Goal: Task Accomplishment & Management: Manage account settings

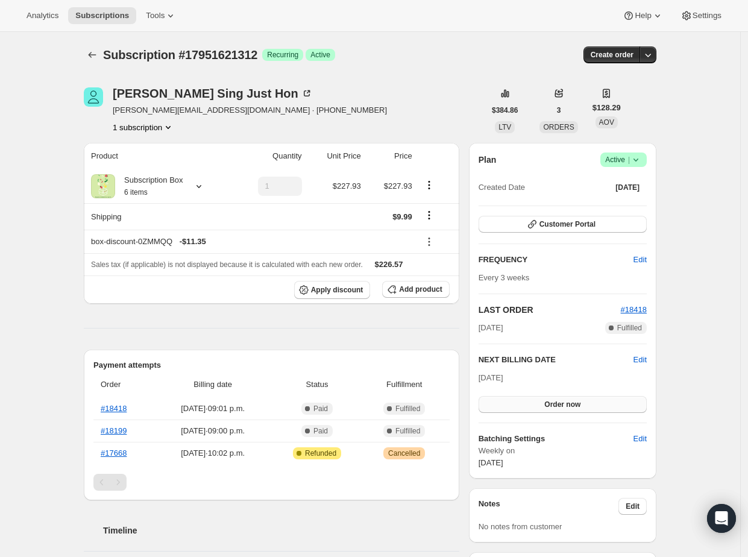
click at [598, 403] on button "Order now" at bounding box center [562, 404] width 168 height 17
click at [597, 405] on button "Click to confirm" at bounding box center [562, 404] width 168 height 17
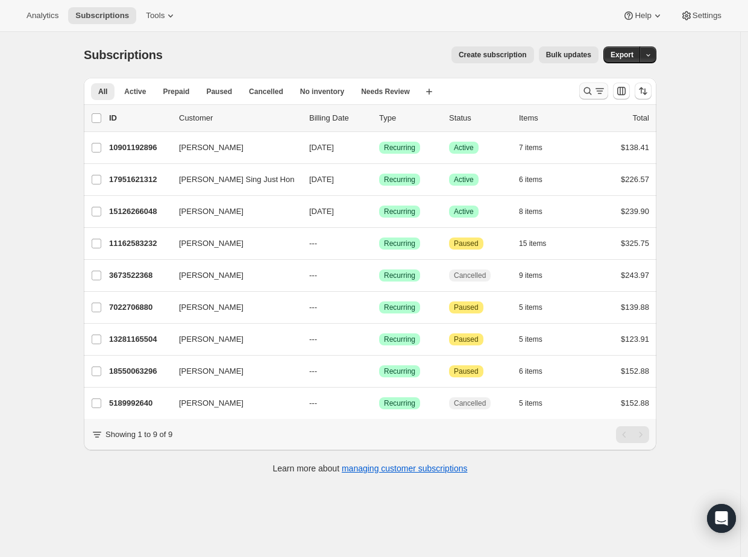
click at [591, 91] on icon "Search and filter results" at bounding box center [587, 91] width 12 height 12
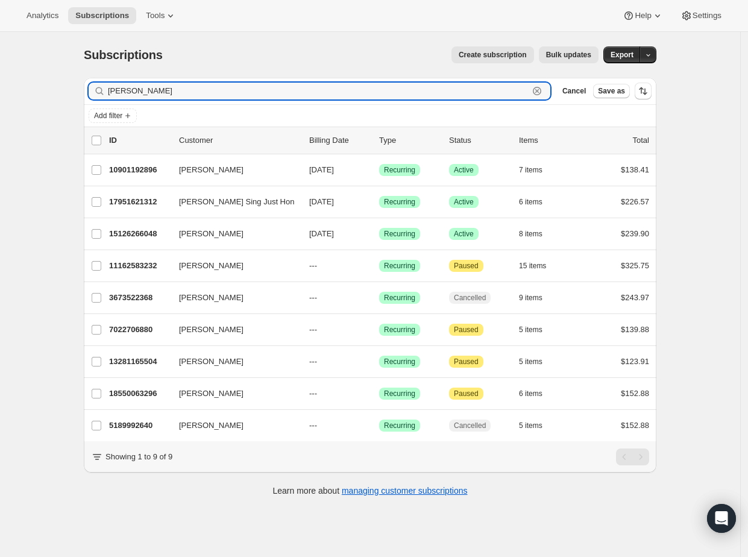
paste input "angelaeplessl@gmail.com"
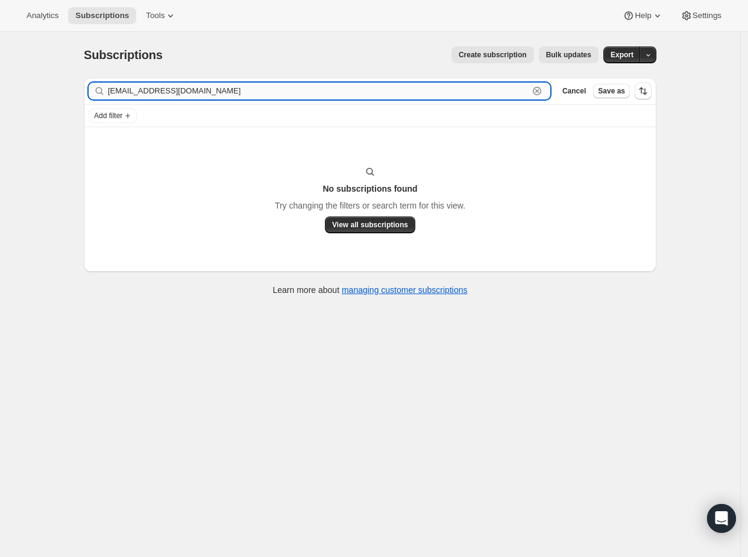
click at [167, 90] on input "justinangelaeplessl@gmail.com" at bounding box center [318, 91] width 421 height 17
paste input "text"
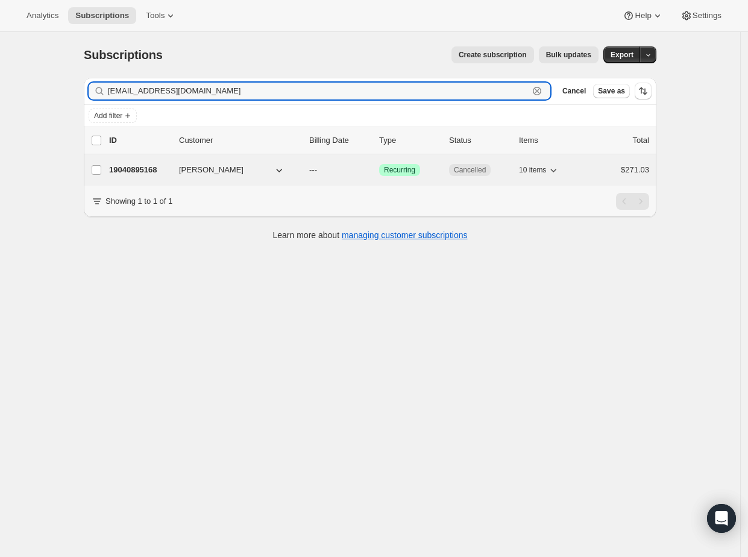
type input "angelaeplessl@gmail.com"
click at [149, 170] on p "19040895168" at bounding box center [139, 170] width 60 height 12
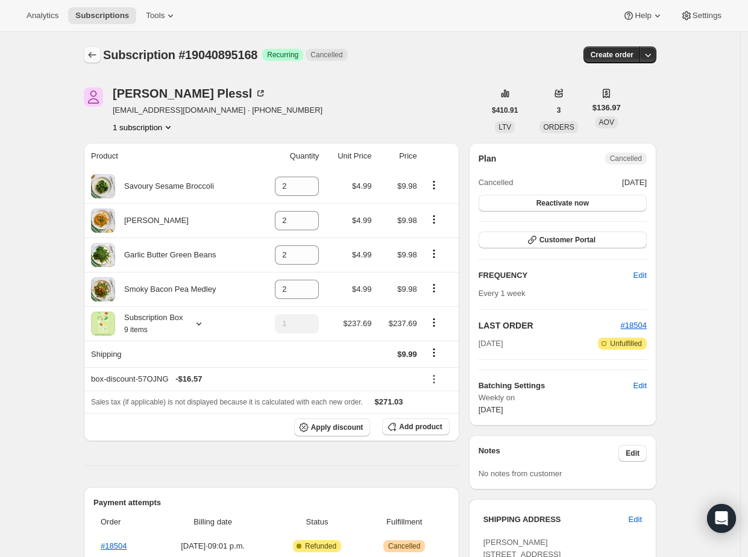
click at [93, 46] on button "Subscriptions" at bounding box center [92, 54] width 17 height 17
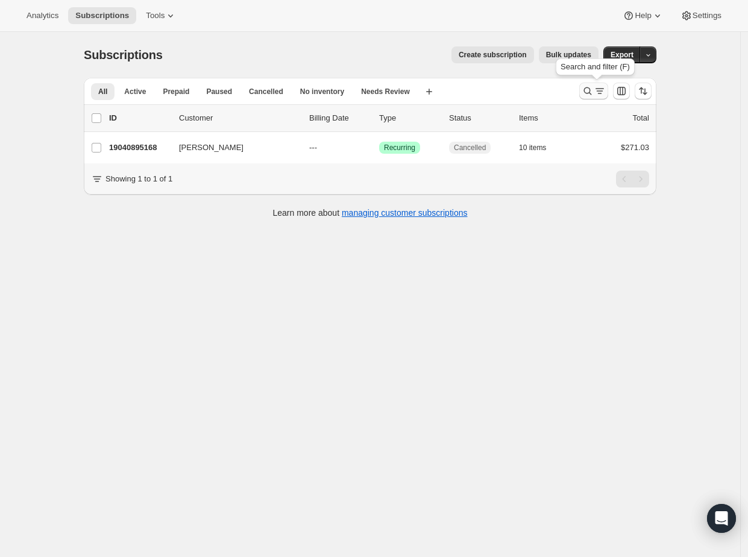
click at [584, 93] on button "Search and filter results" at bounding box center [593, 91] width 29 height 17
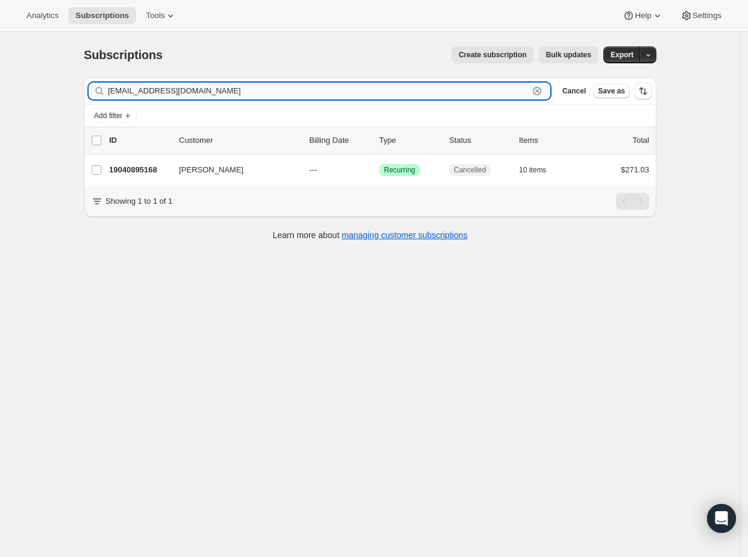
click at [539, 91] on icon "button" at bounding box center [537, 91] width 12 height 12
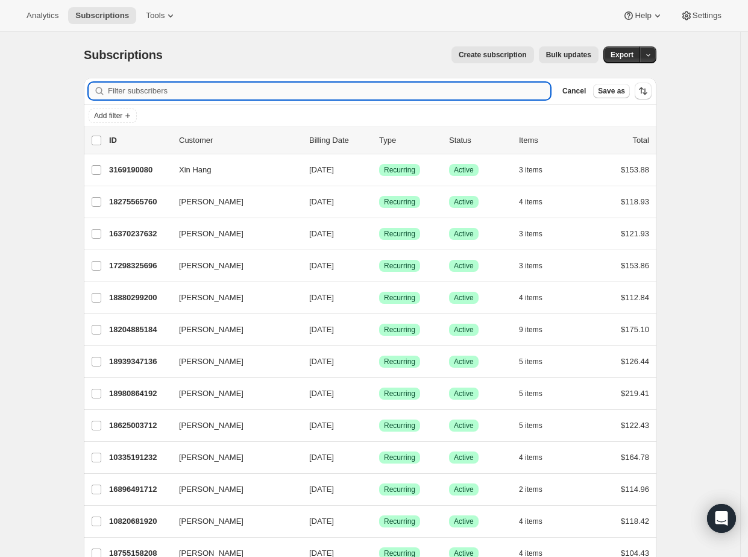
click at [310, 92] on input "Filter subscribers" at bounding box center [329, 91] width 442 height 17
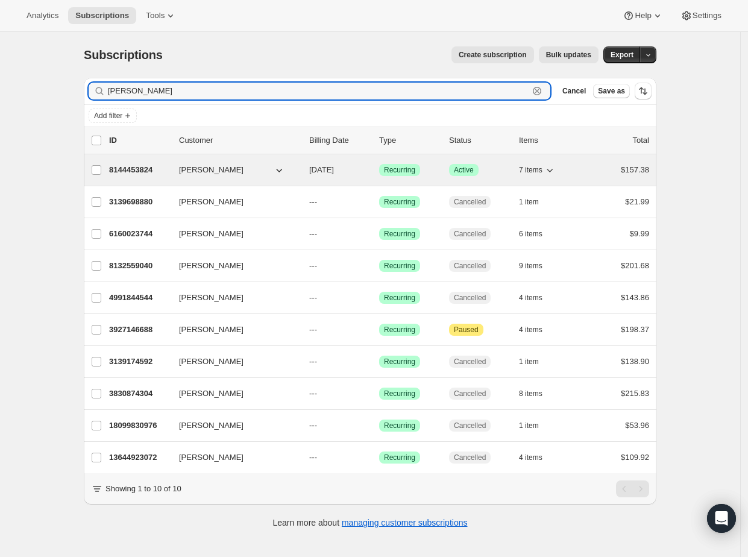
type input "tim lee"
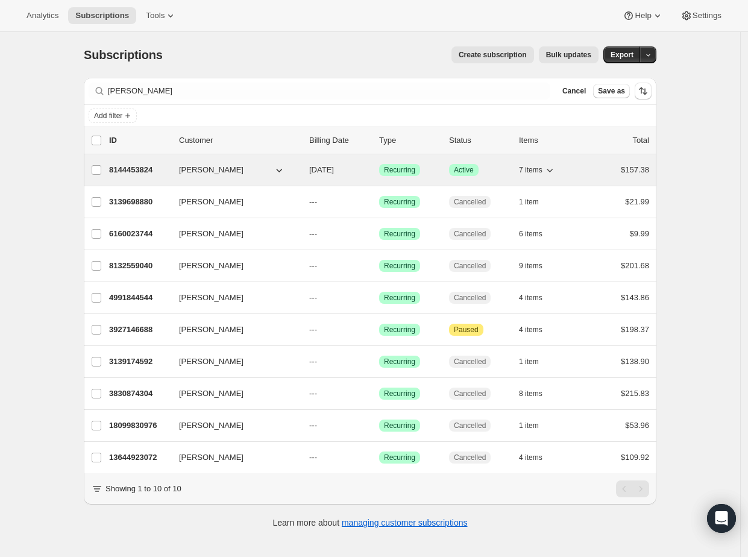
click at [125, 177] on div "8144453824 Tim Lee 10/05/2025 Success Recurring Success Active 7 items $157.38" at bounding box center [379, 169] width 540 height 17
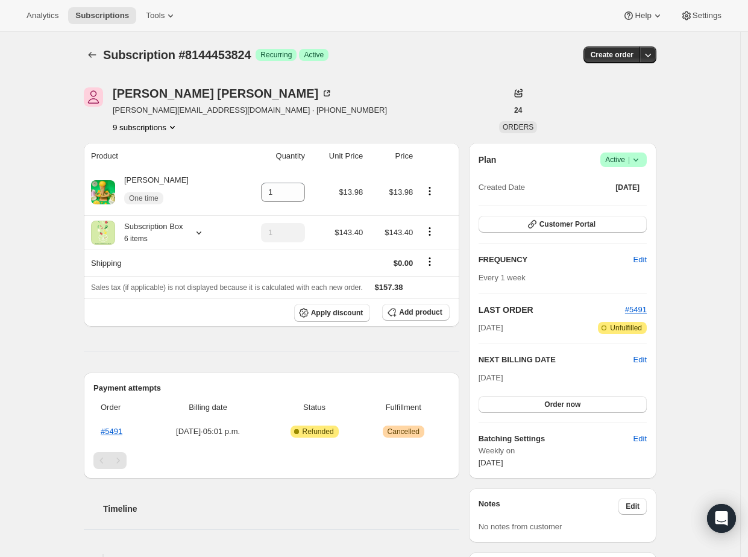
click at [642, 164] on icon at bounding box center [636, 160] width 12 height 12
click at [619, 211] on button "Cancel subscription" at bounding box center [623, 203] width 75 height 19
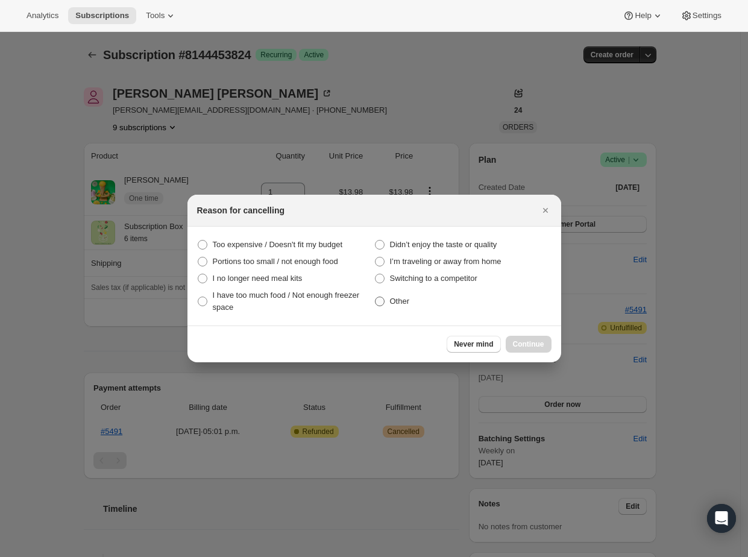
click at [411, 302] on label "Other" at bounding box center [462, 301] width 177 height 29
click at [375, 297] on input "Other" at bounding box center [375, 296] width 1 height 1
radio input "true"
click at [524, 347] on span "Continue" at bounding box center [528, 344] width 31 height 10
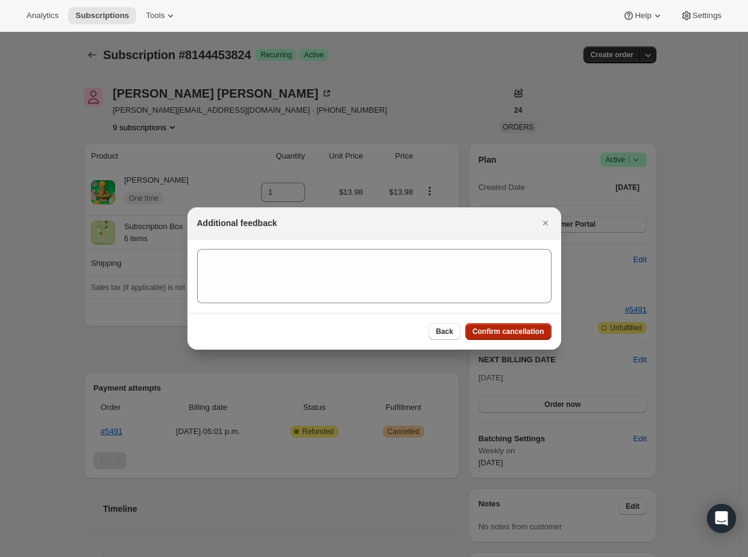
click at [530, 328] on span "Confirm cancellation" at bounding box center [508, 332] width 72 height 10
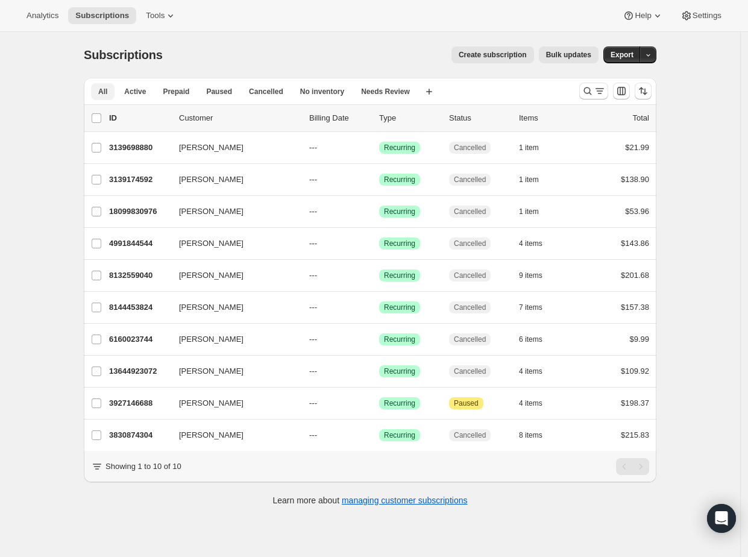
click at [107, 89] on span "All" at bounding box center [102, 92] width 9 height 10
click at [591, 92] on icon "Search and filter results" at bounding box center [587, 91] width 12 height 12
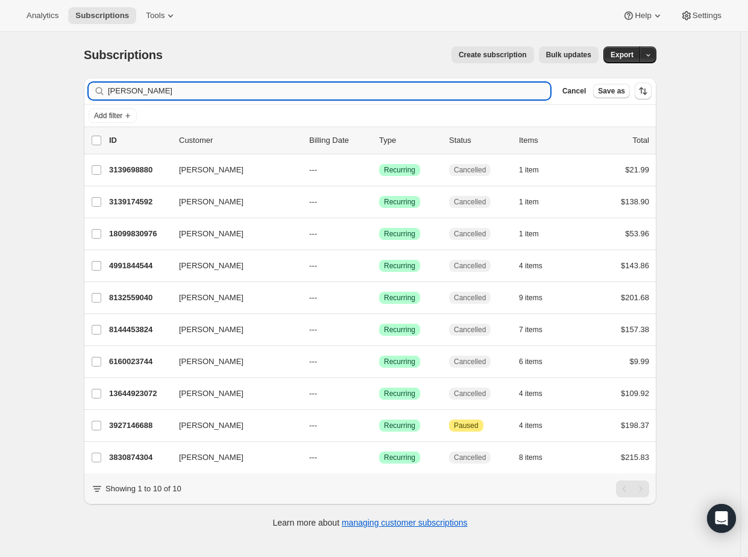
drag, startPoint x: 517, startPoint y: 92, endPoint x: 527, endPoint y: 92, distance: 9.6
click at [517, 92] on input "tim lee" at bounding box center [329, 91] width 442 height 17
click at [537, 90] on icon "button" at bounding box center [537, 91] width 8 height 8
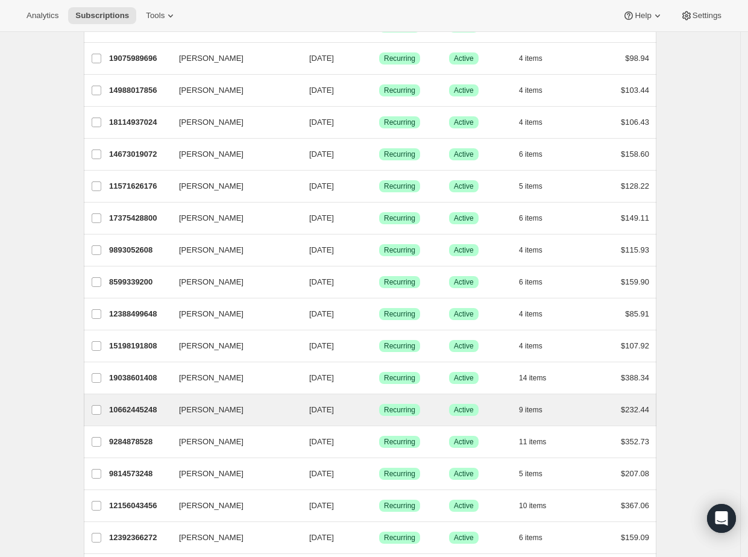
scroll to position [1274, 0]
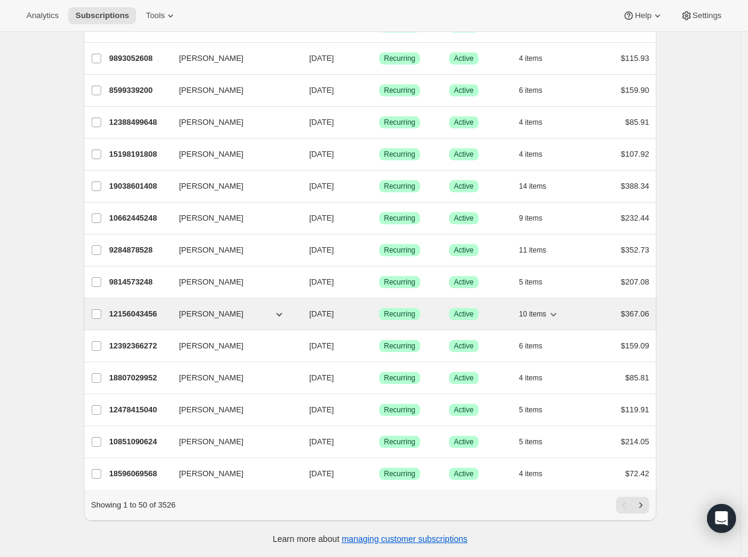
click at [150, 308] on p "12156043456" at bounding box center [139, 314] width 60 height 12
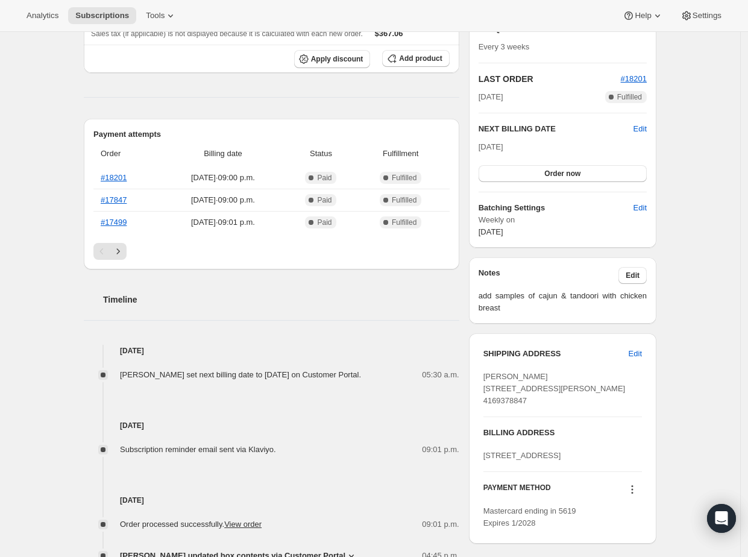
scroll to position [308, 0]
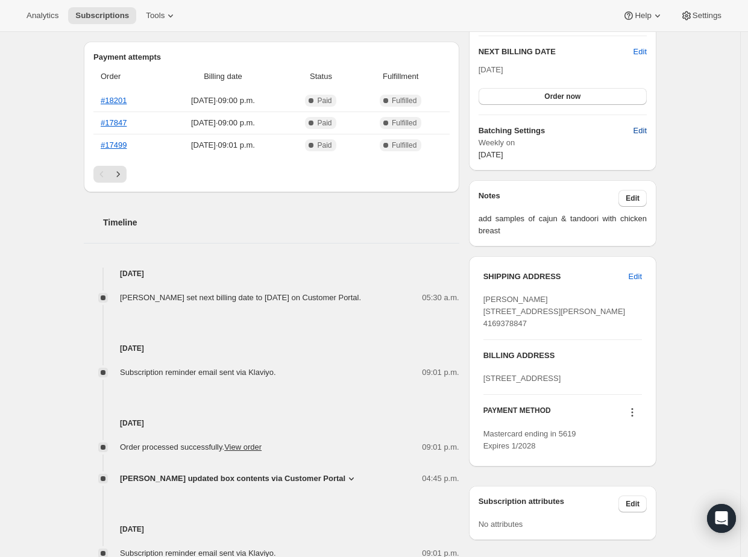
click at [646, 125] on span "Edit" at bounding box center [639, 131] width 13 height 12
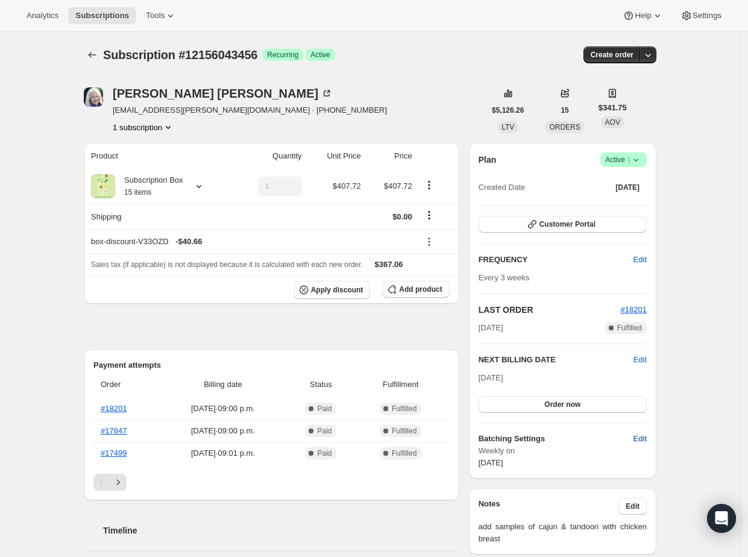
select select "WEEKDAY"
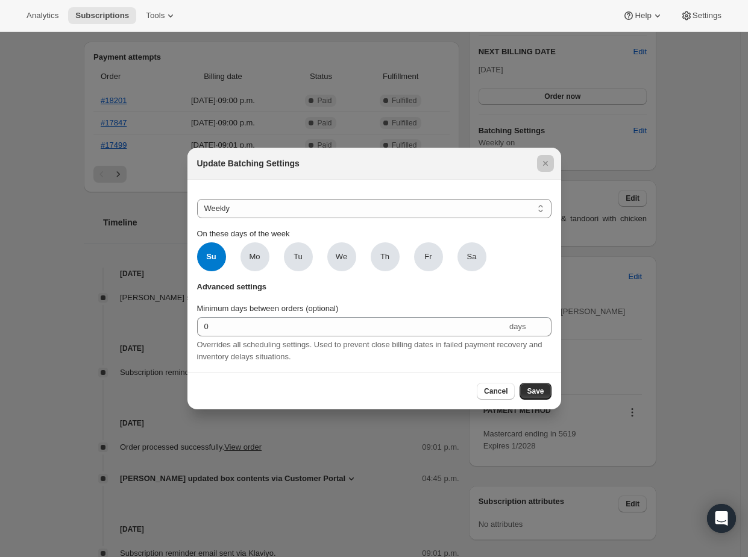
click at [687, 167] on div at bounding box center [374, 278] width 748 height 557
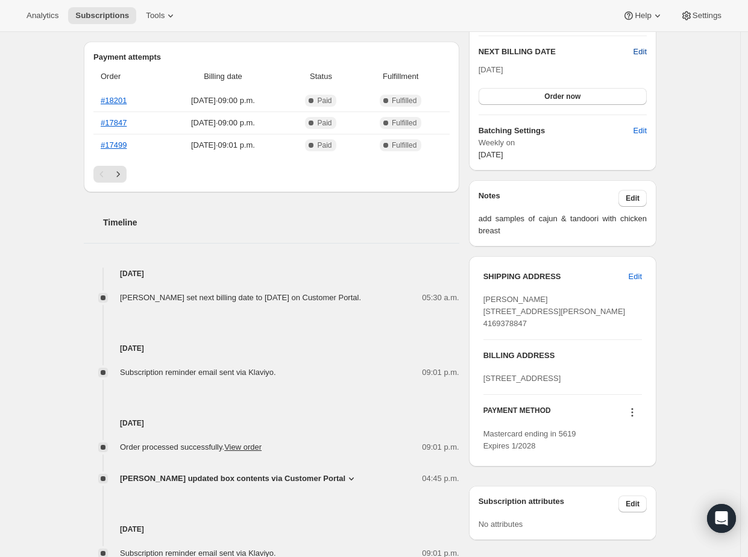
click at [644, 51] on span "Edit" at bounding box center [639, 52] width 13 height 12
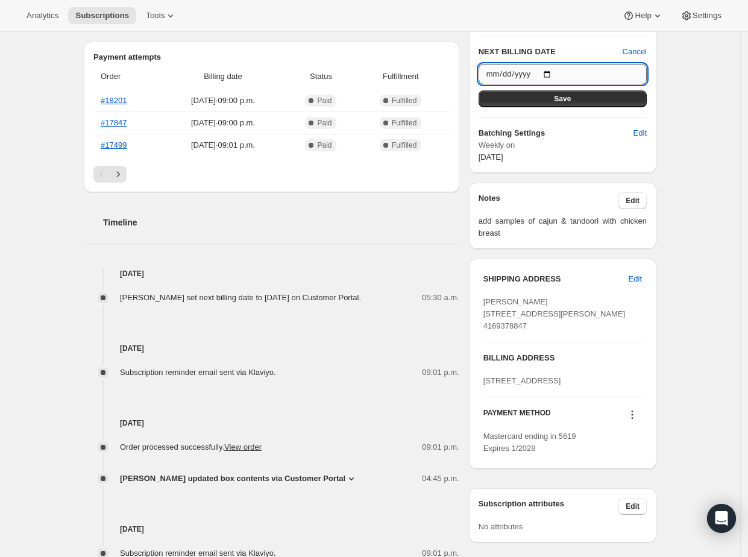
click at [560, 75] on input "2025-10-11" at bounding box center [562, 74] width 168 height 20
type input "2025-10-12"
click at [552, 103] on button "Save" at bounding box center [562, 98] width 168 height 17
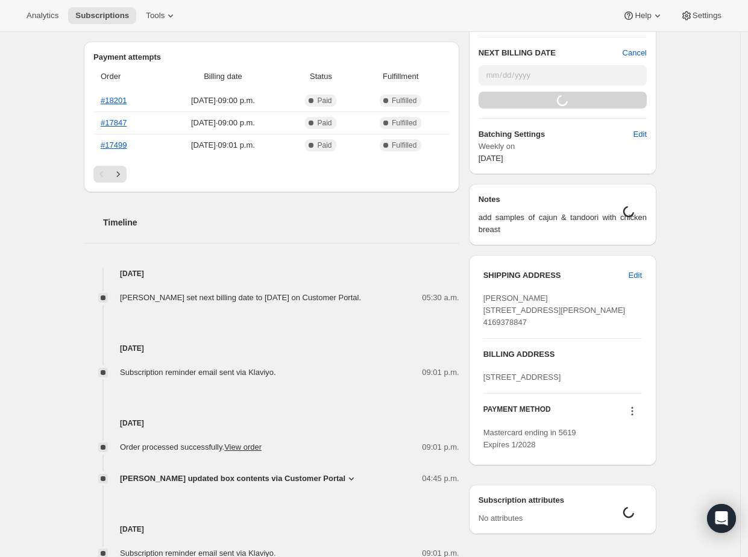
click at [708, 242] on div "Subscription #12156043456. This page is ready Subscription #12156043456 Success…" at bounding box center [370, 215] width 740 height 983
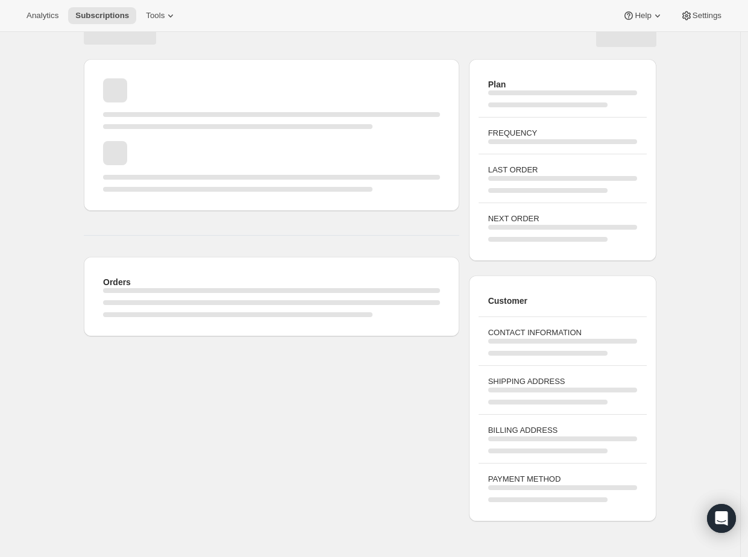
scroll to position [0, 0]
